Goal: Check status: Check status

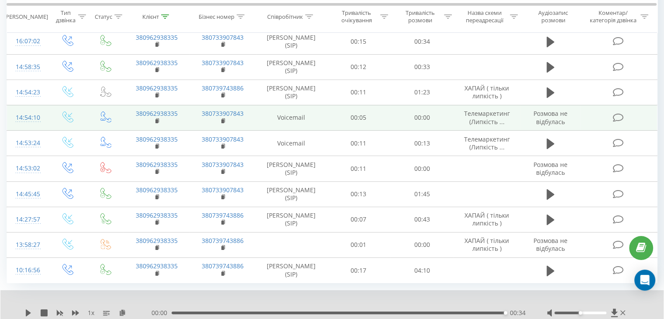
scroll to position [124, 0]
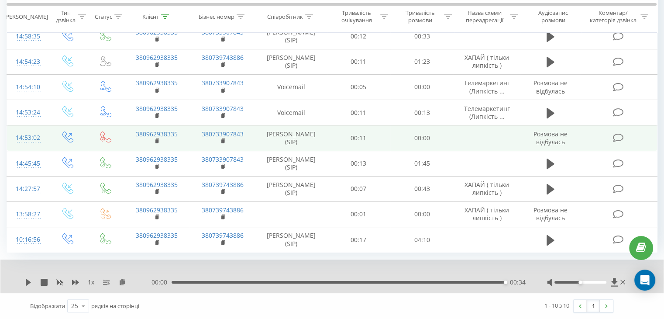
scroll to position [158, 0]
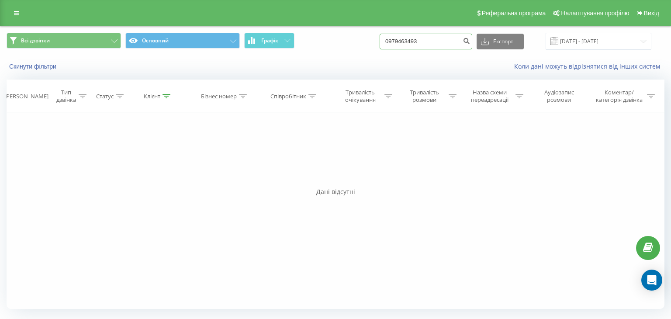
click at [428, 44] on input "0979463493" at bounding box center [425, 42] width 93 height 16
paste input "674192900"
type input "0674192900"
click at [470, 42] on icon "submit" at bounding box center [465, 39] width 7 height 5
